Goal: Task Accomplishment & Management: Manage account settings

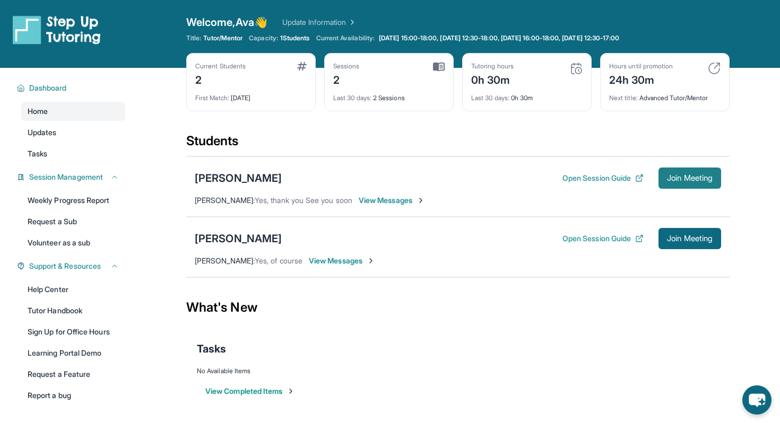
click at [678, 176] on span "Join Meeting" at bounding box center [690, 178] width 46 height 6
click at [588, 237] on button "Open Session Guide" at bounding box center [602, 238] width 81 height 11
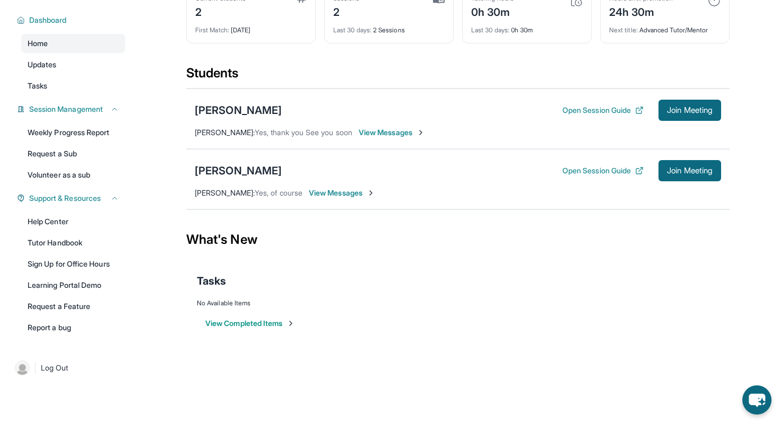
click at [252, 322] on button "View Completed Items" at bounding box center [250, 323] width 90 height 11
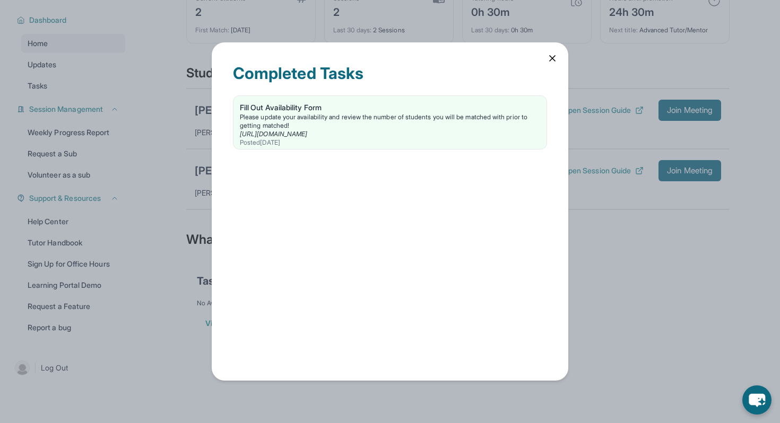
click at [552, 61] on icon at bounding box center [552, 58] width 11 height 11
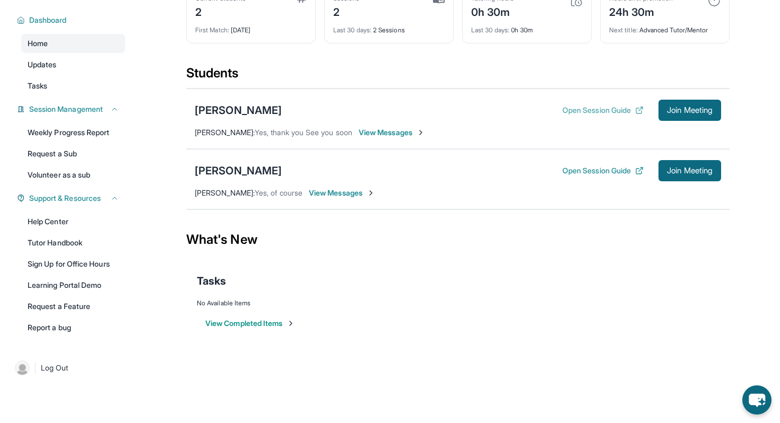
click at [609, 111] on button "Open Session Guide" at bounding box center [602, 110] width 81 height 11
click at [60, 235] on link "Tutor Handbook" at bounding box center [73, 242] width 104 height 19
click at [242, 113] on div "Braylon Mizhquiri" at bounding box center [238, 110] width 87 height 15
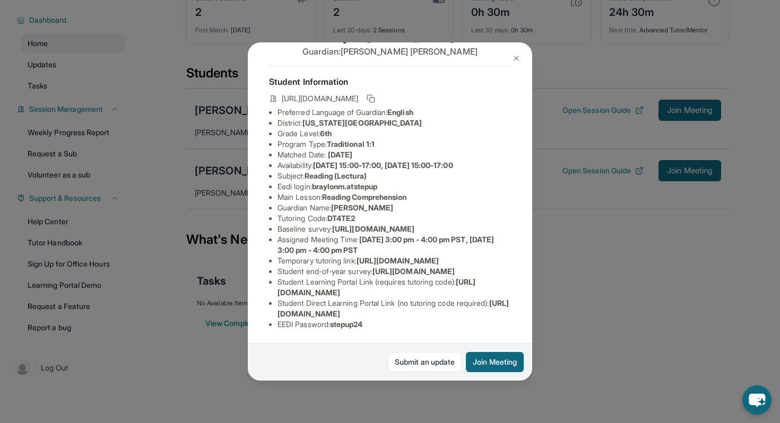
scroll to position [38, 18]
drag, startPoint x: 366, startPoint y: 181, endPoint x: 303, endPoint y: 181, distance: 62.6
click at [312, 182] on span "braylonm.atstepup" at bounding box center [344, 186] width 65 height 9
click at [301, 214] on li "Tutoring Code : DT4TE2" at bounding box center [393, 218] width 233 height 11
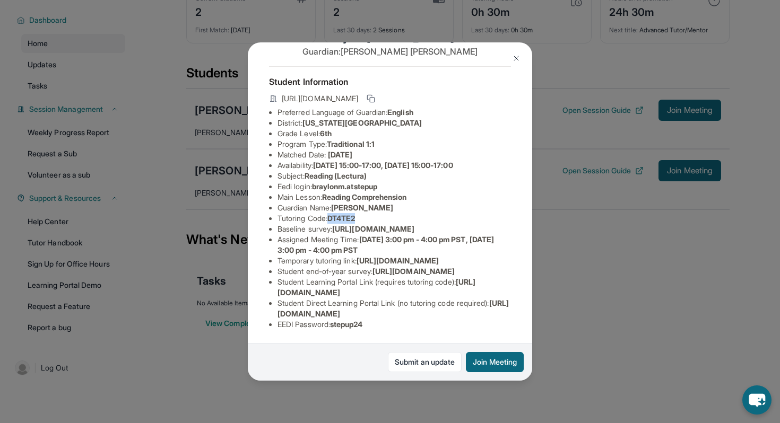
drag, startPoint x: 345, startPoint y: 189, endPoint x: 317, endPoint y: 190, distance: 28.7
click at [317, 213] on li "Tutoring Code : DT4TE2" at bounding box center [393, 218] width 233 height 11
copy span "DT4TE2"
click at [353, 161] on span "Monday 15:00-17:00, Wednesday 15:00-17:00" at bounding box center [383, 165] width 140 height 9
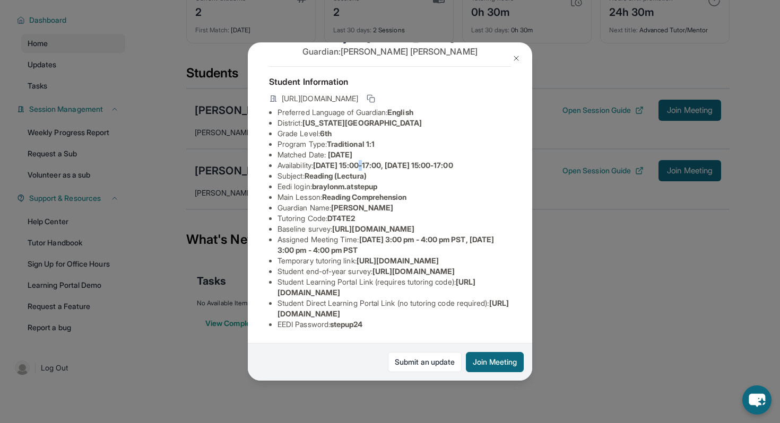
drag, startPoint x: 482, startPoint y: 314, endPoint x: 271, endPoint y: 313, distance: 210.5
click at [271, 313] on ul "Preferred Language of Guardian: English District: New York City Public Schools …" at bounding box center [390, 218] width 242 height 223
copy span "https://student-portal.stepuptutoring.org/student/DT4TE2"
drag, startPoint x: 391, startPoint y: 160, endPoint x: 317, endPoint y: 162, distance: 74.8
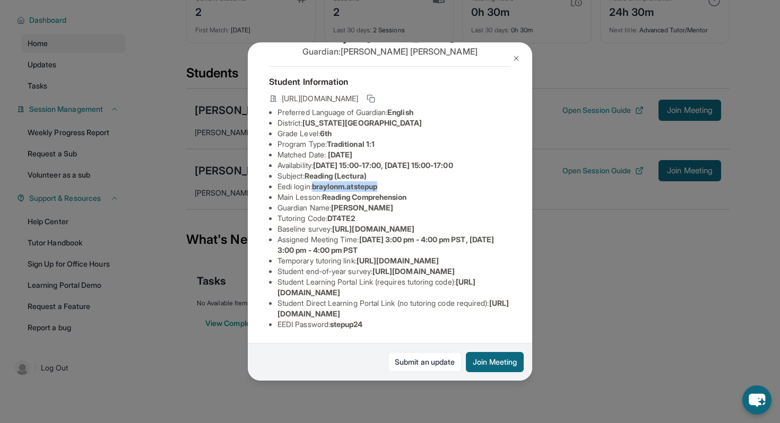
click at [317, 181] on li "Eedi login : braylonm.atstepup" at bounding box center [393, 186] width 233 height 11
copy span "braylonm.atstepup"
click at [309, 224] on li "Baseline survey : https://airtable.com/apprlfn8WjpjBUn2G/shrK0QR6AaNyG5psY?pref…" at bounding box center [393, 229] width 233 height 11
drag, startPoint x: 265, startPoint y: 155, endPoint x: 537, endPoint y: 179, distance: 273.6
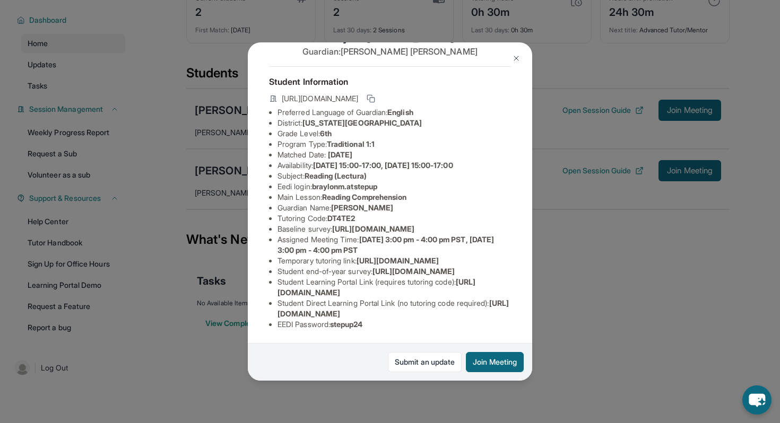
click at [537, 179] on div "Braylon Mizhquiri Guardian: Sharon Rodriguez Student Information https://studen…" at bounding box center [390, 211] width 780 height 423
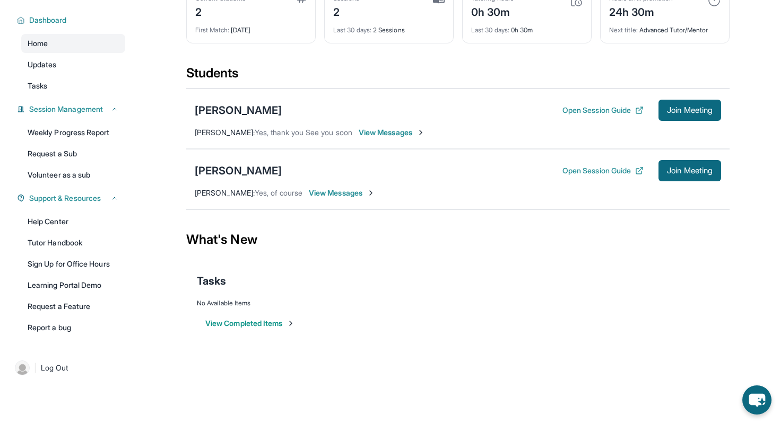
copy span "https://airtable.com/apprlfn8WjpjBUn2G/shrK0QR6AaNyG5psY?prefill_Type%20of%20Fo…"
click at [259, 106] on div "Braylon Mizhquiri" at bounding box center [238, 110] width 87 height 15
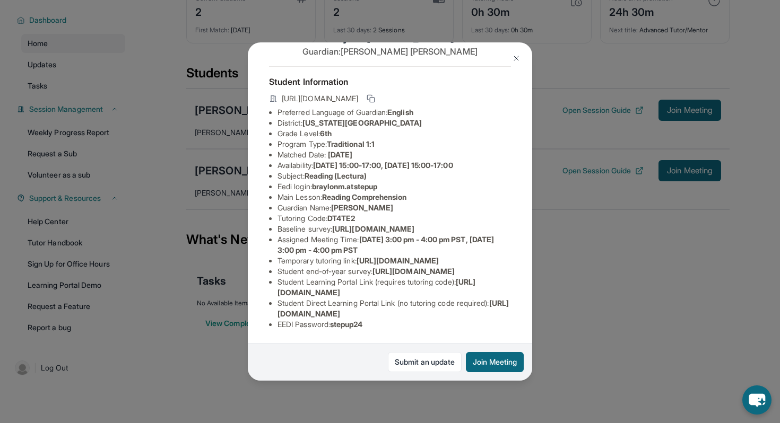
scroll to position [76, 373]
drag, startPoint x: 276, startPoint y: 196, endPoint x: 453, endPoint y: 218, distance: 178.6
click at [453, 218] on ul "Preferred Language of Guardian: English District: New York City Public Schools …" at bounding box center [390, 218] width 242 height 223
copy span "https://airtable.com/apprlfn8WjpjBUn2G/shrK0QR6AaNyG5psY?prefill_Type%20of%20Fo…"
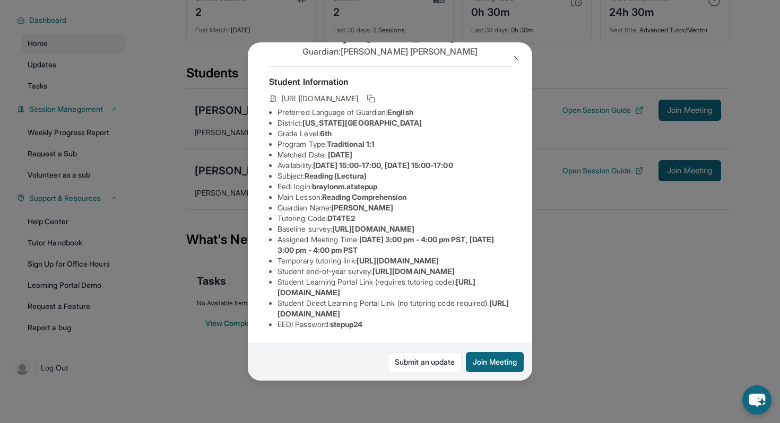
click at [389, 244] on li "Assigned Meeting Time : Monday 3:00 pm - 4:00 pm PST, Wednesday 3:00 pm - 4:00 …" at bounding box center [393, 244] width 233 height 21
click at [517, 56] on img at bounding box center [516, 58] width 8 height 8
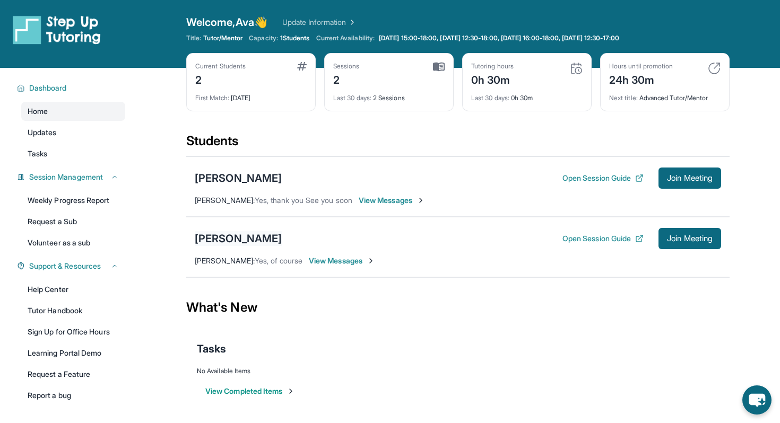
scroll to position [68, 0]
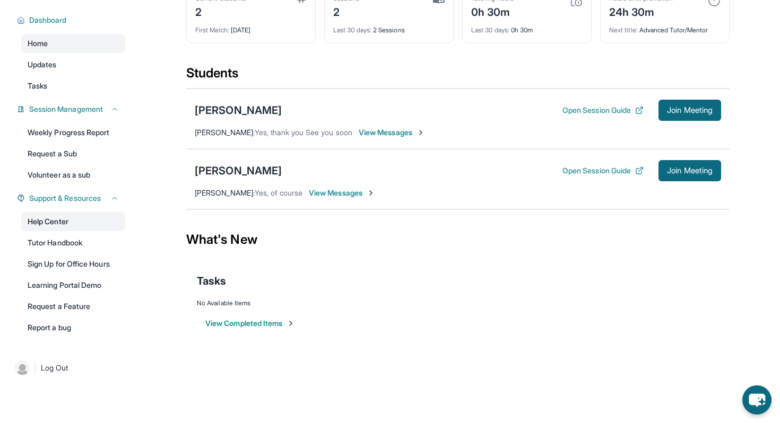
click at [45, 224] on link "Help Center" at bounding box center [73, 221] width 104 height 19
click at [240, 168] on div "Jalen Barber" at bounding box center [238, 170] width 87 height 15
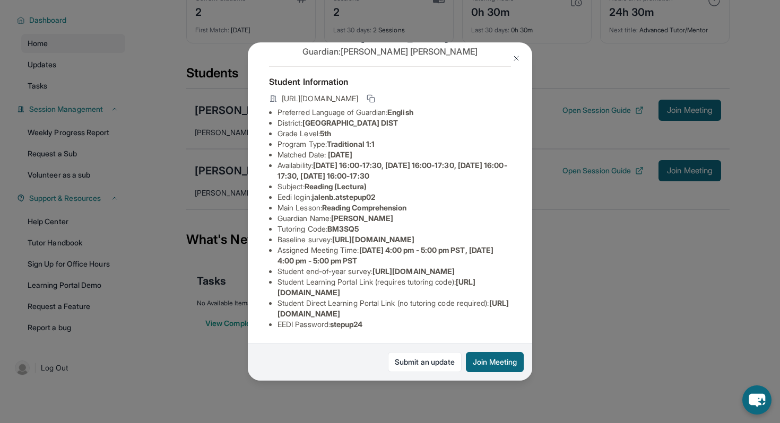
scroll to position [107, 0]
click at [518, 55] on img at bounding box center [516, 58] width 8 height 8
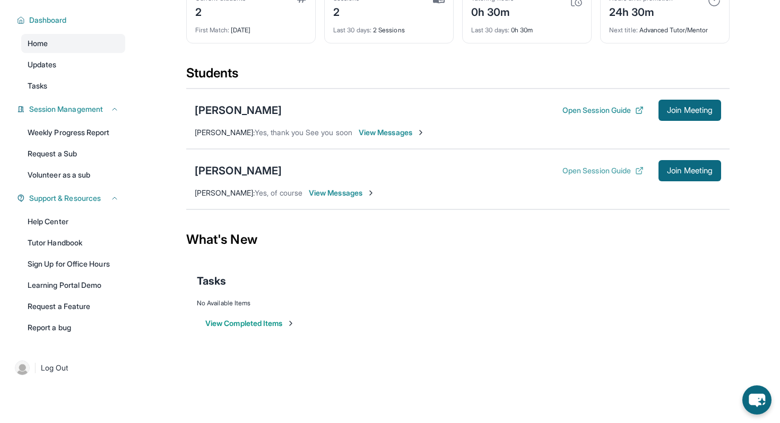
click at [585, 169] on button "Open Session Guide" at bounding box center [602, 170] width 81 height 11
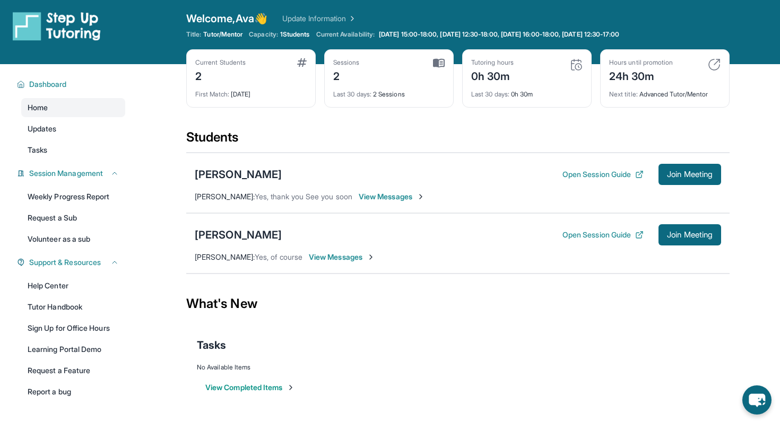
scroll to position [0, 0]
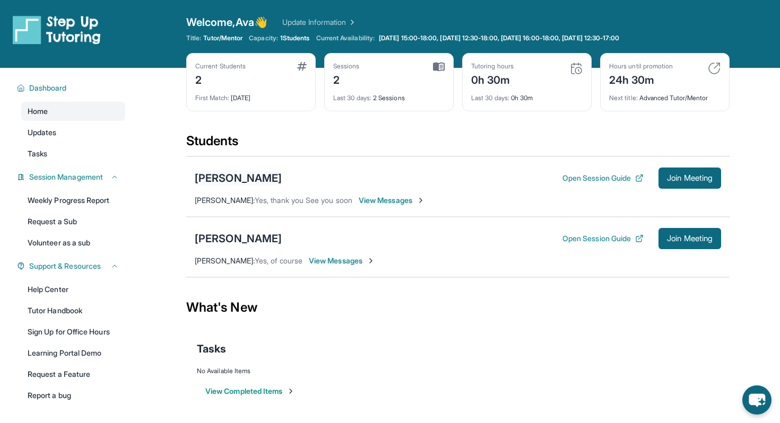
click at [259, 179] on div "Braylon Mizhquiri" at bounding box center [238, 178] width 87 height 15
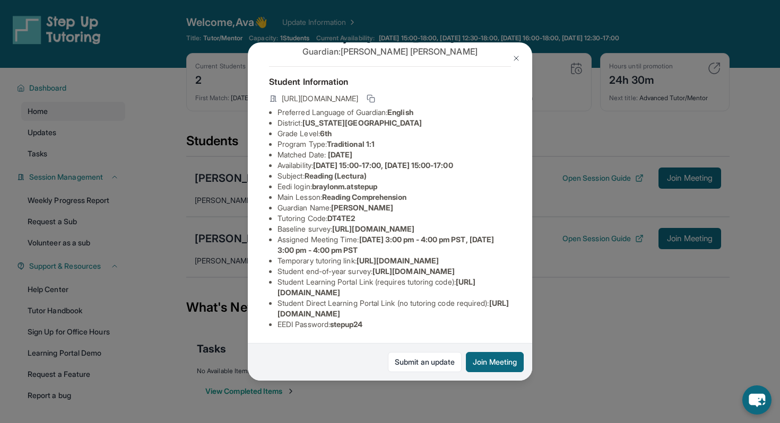
scroll to position [128, 14]
click at [515, 55] on img at bounding box center [516, 58] width 8 height 8
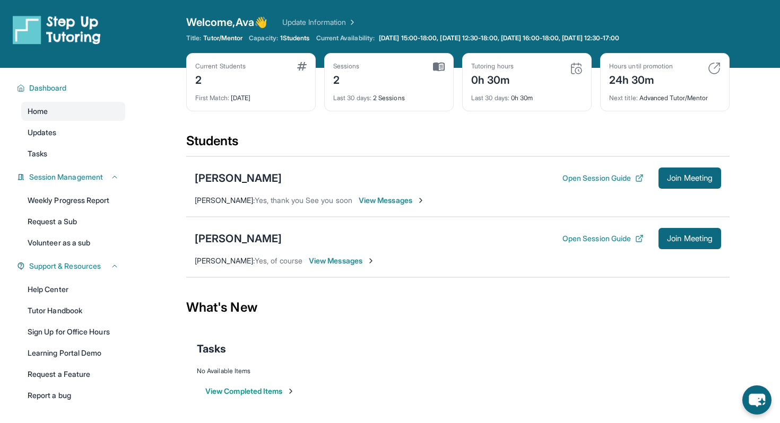
click at [320, 260] on span "View Messages" at bounding box center [342, 261] width 66 height 11
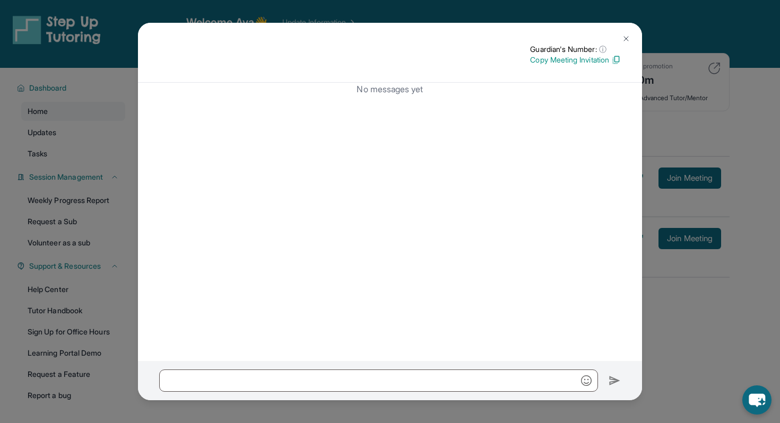
click at [627, 34] on img at bounding box center [626, 38] width 8 height 8
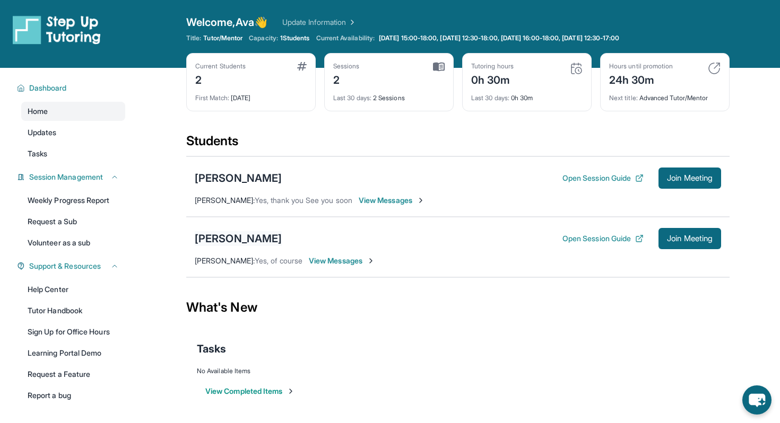
click at [220, 237] on div "Jalen Barber" at bounding box center [238, 238] width 87 height 15
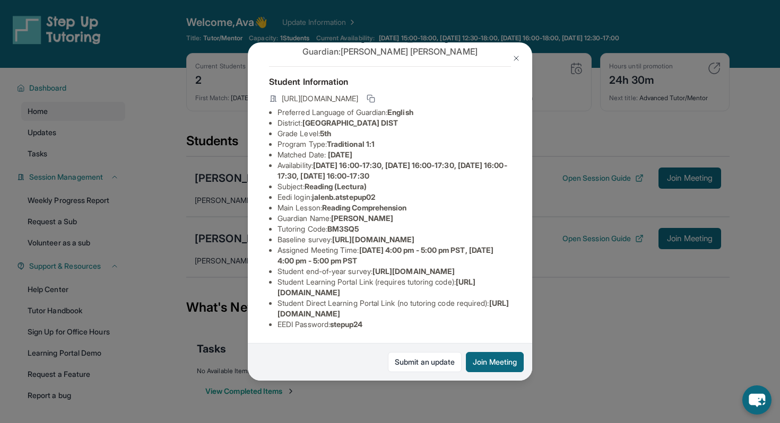
scroll to position [107, 32]
click at [520, 56] on img at bounding box center [516, 58] width 8 height 8
